Goal: Information Seeking & Learning: Learn about a topic

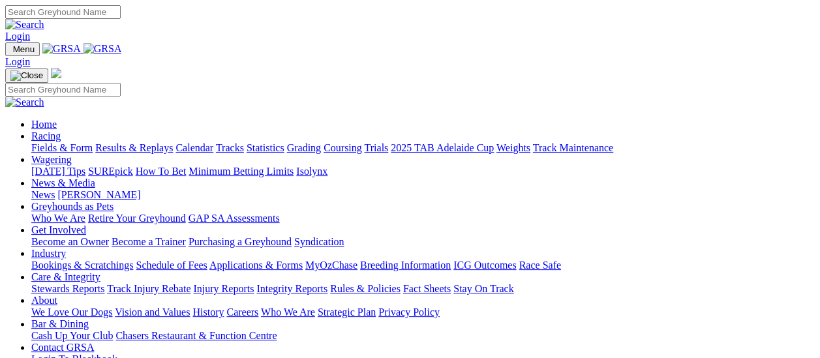
click at [140, 189] on link "[PERSON_NAME]" at bounding box center [98, 194] width 83 height 11
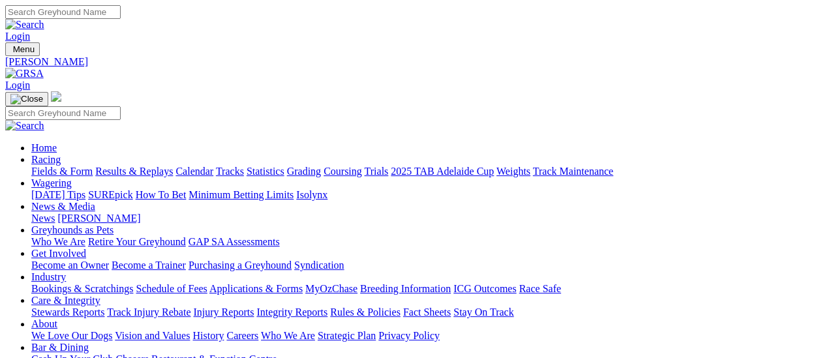
click at [68, 166] on link "Fields & Form" at bounding box center [61, 171] width 61 height 11
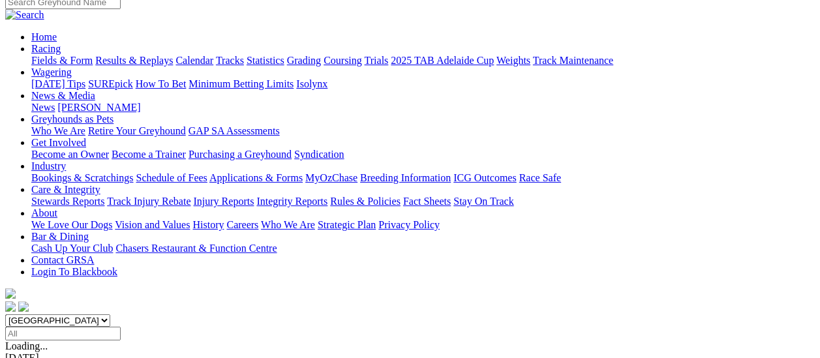
scroll to position [130, 0]
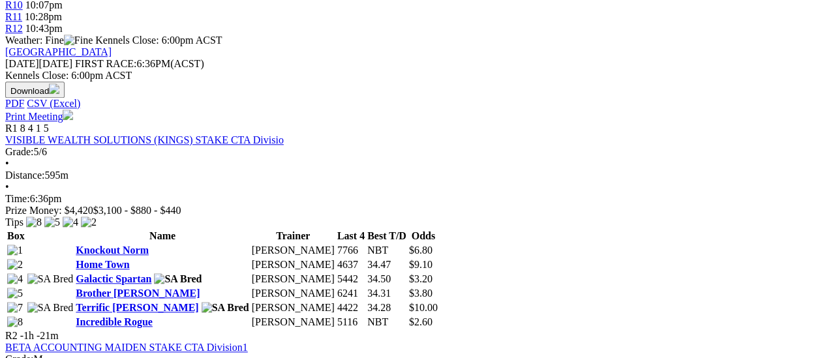
scroll to position [587, 0]
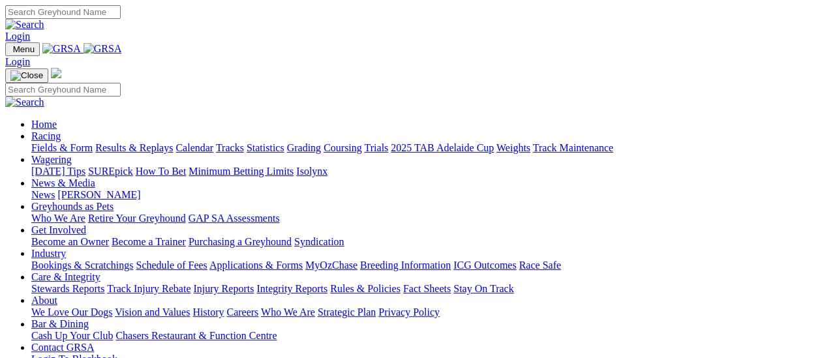
click at [75, 142] on link "Fields & Form" at bounding box center [61, 147] width 61 height 11
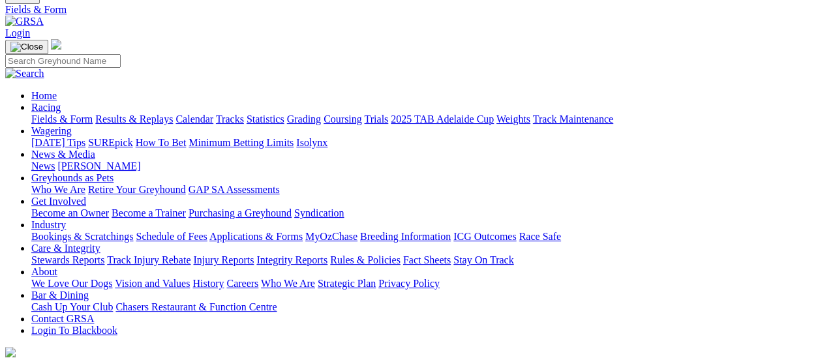
scroll to position [130, 0]
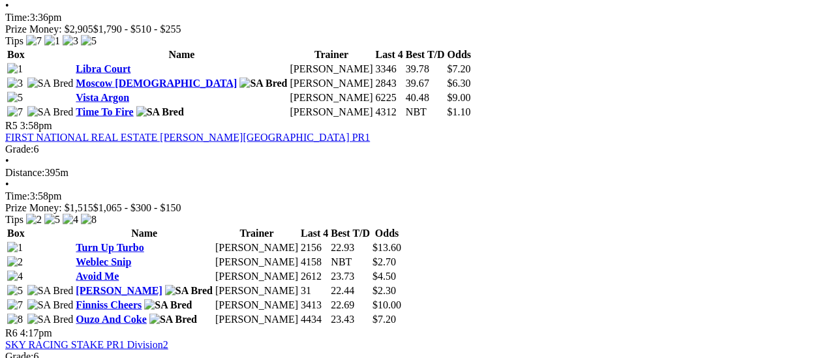
scroll to position [1174, 0]
